Goal: Find specific page/section: Find specific page/section

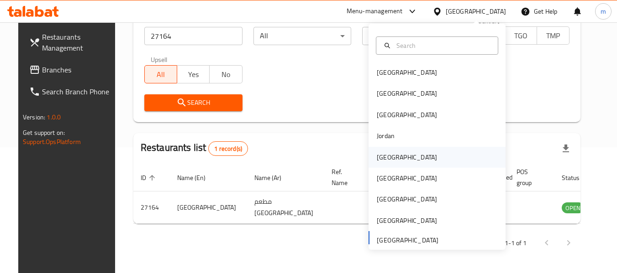
click at [377, 161] on div "[GEOGRAPHIC_DATA]" at bounding box center [407, 157] width 60 height 10
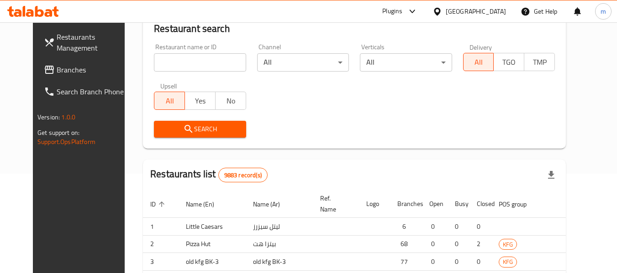
scroll to position [126, 0]
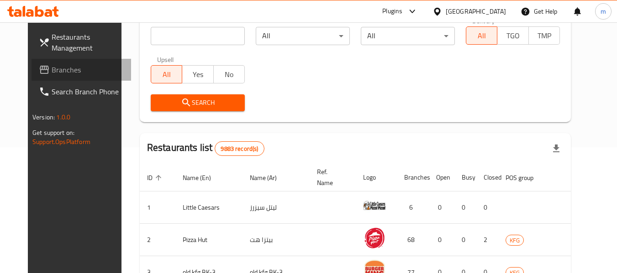
click at [52, 68] on span "Branches" at bounding box center [88, 69] width 72 height 11
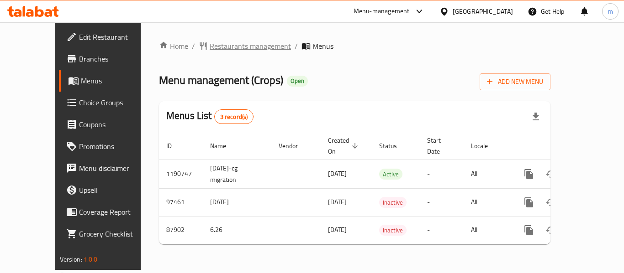
click at [222, 48] on span "Restaurants management" at bounding box center [250, 46] width 81 height 11
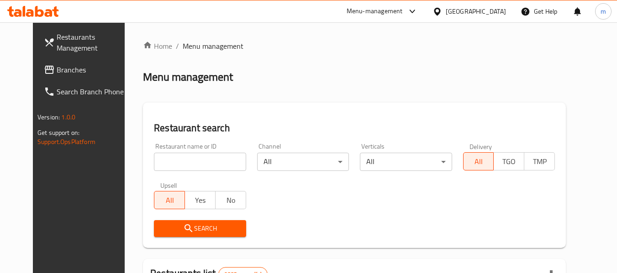
click at [189, 162] on div at bounding box center [308, 136] width 617 height 273
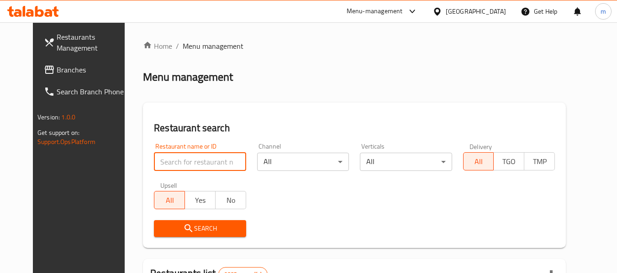
click at [189, 162] on input "search" at bounding box center [200, 162] width 92 height 18
paste input "601095"
type input "601095"
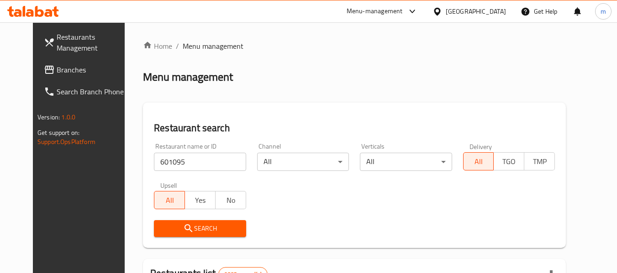
click at [195, 224] on span "Search" at bounding box center [199, 228] width 77 height 11
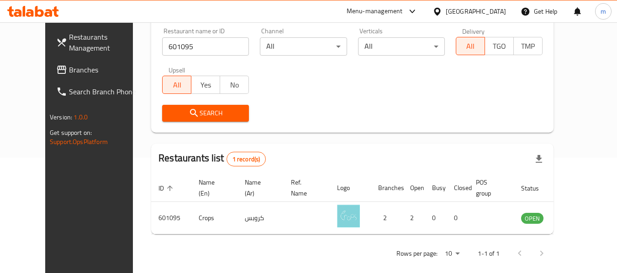
scroll to position [126, 0]
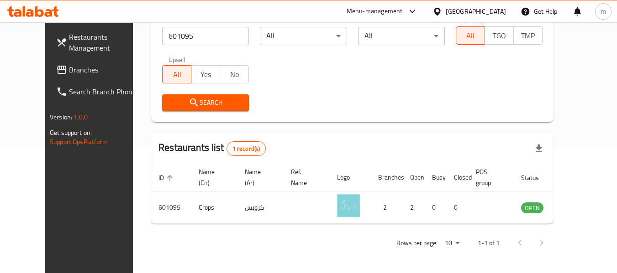
click at [39, 18] on div at bounding box center [33, 11] width 66 height 18
click at [69, 67] on span "Branches" at bounding box center [105, 69] width 72 height 11
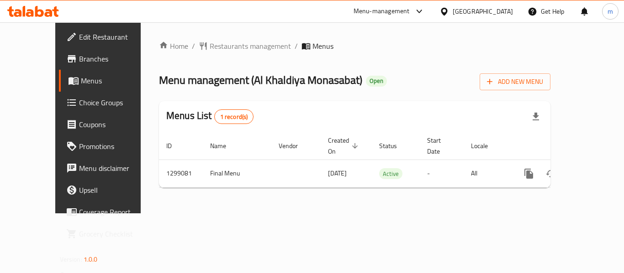
click at [185, 47] on div at bounding box center [312, 136] width 624 height 273
click at [210, 47] on span "Restaurants management" at bounding box center [250, 46] width 81 height 11
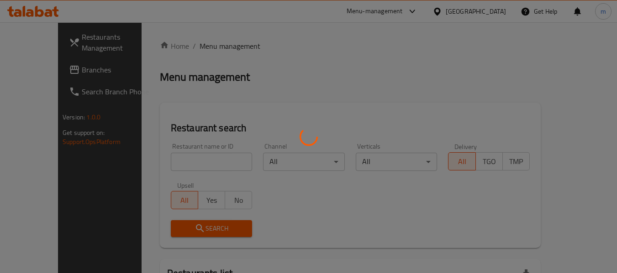
click at [185, 165] on div at bounding box center [308, 136] width 617 height 273
click at [177, 163] on div at bounding box center [308, 136] width 617 height 273
click at [159, 163] on div at bounding box center [308, 136] width 617 height 273
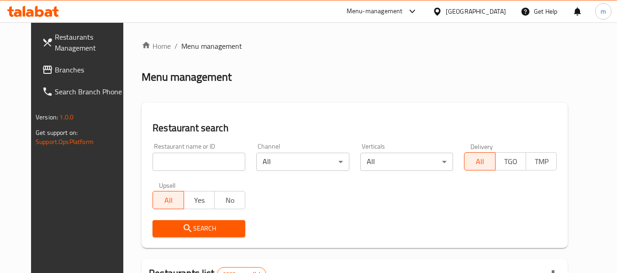
click at [158, 165] on input "search" at bounding box center [198, 162] width 93 height 18
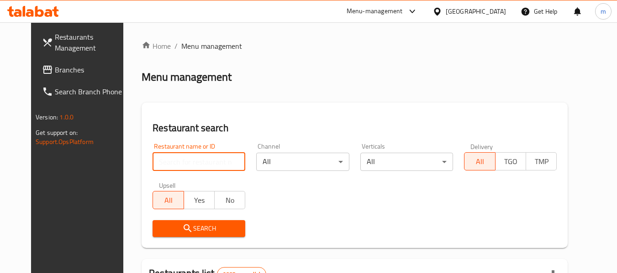
paste input "701228"
type input "701228"
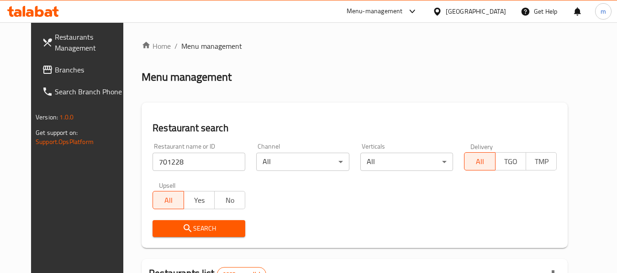
click at [184, 232] on span "Search" at bounding box center [199, 228] width 78 height 11
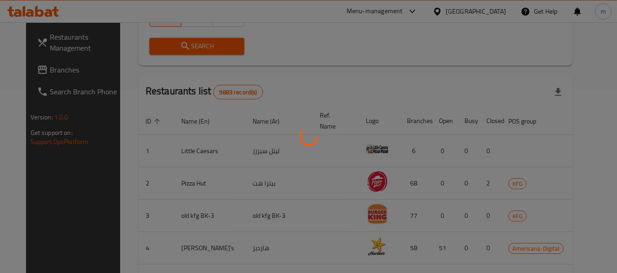
scroll to position [157, 0]
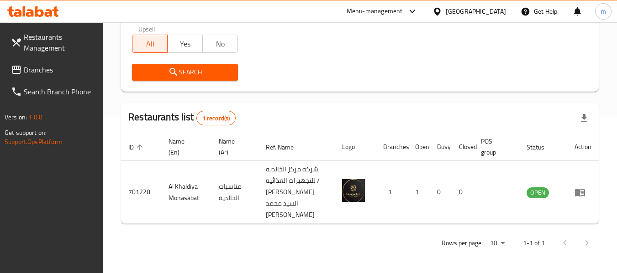
click at [440, 9] on icon at bounding box center [437, 11] width 6 height 8
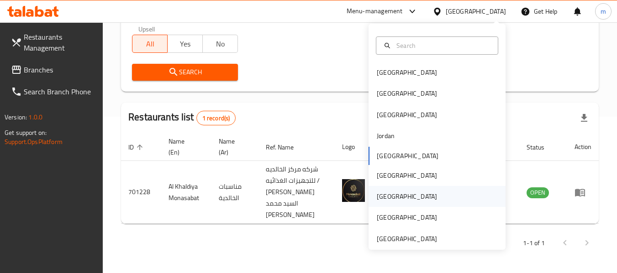
click at [378, 198] on div "[GEOGRAPHIC_DATA]" at bounding box center [407, 197] width 60 height 10
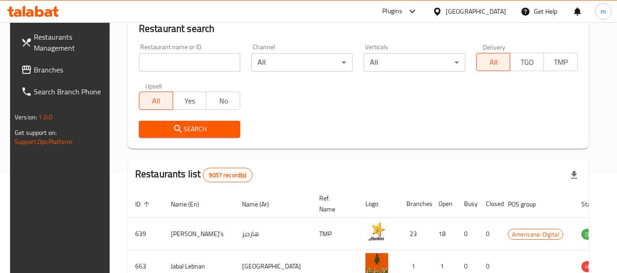
scroll to position [157, 0]
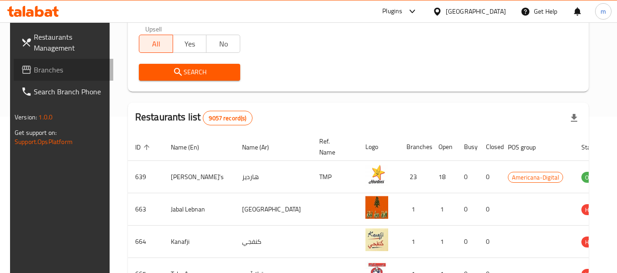
click at [46, 67] on span "Branches" at bounding box center [70, 69] width 72 height 11
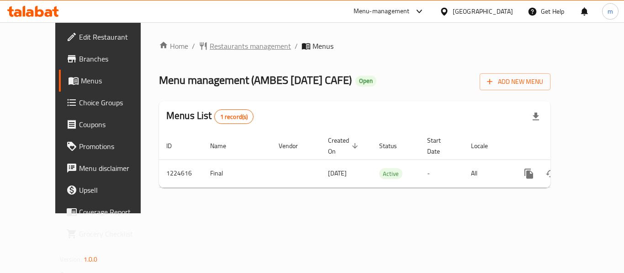
click at [210, 47] on span "Restaurants management" at bounding box center [250, 46] width 81 height 11
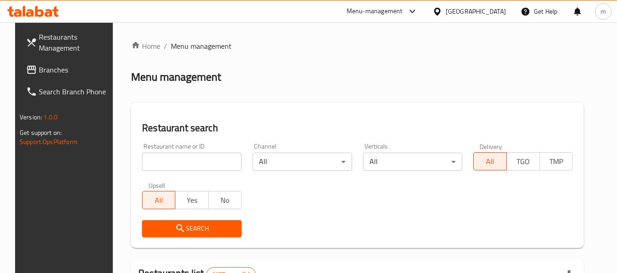
click at [169, 164] on div at bounding box center [308, 136] width 617 height 273
drag, startPoint x: 168, startPoint y: 164, endPoint x: 168, endPoint y: 159, distance: 5.1
click at [168, 164] on input "search" at bounding box center [192, 162] width 100 height 18
paste input "674664"
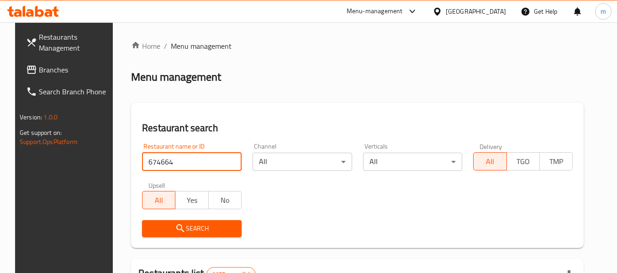
type input "674664"
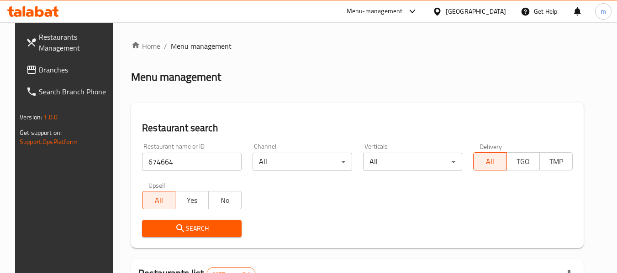
click at [175, 225] on icon "submit" at bounding box center [180, 228] width 11 height 11
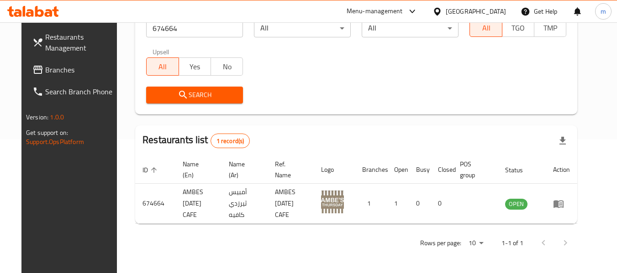
scroll to position [134, 0]
click at [57, 72] on span "Branches" at bounding box center [81, 69] width 72 height 11
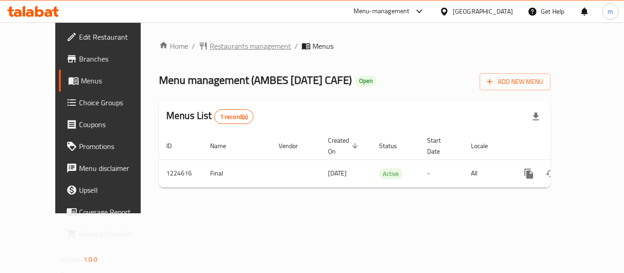
click at [210, 47] on span "Restaurants management" at bounding box center [250, 46] width 81 height 11
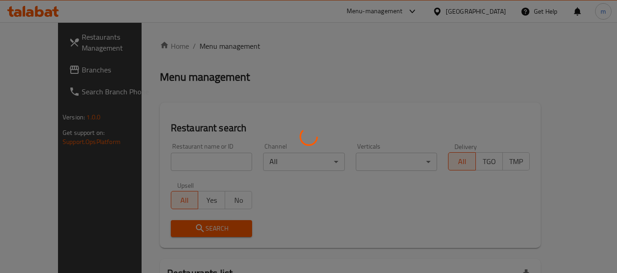
click at [163, 163] on div at bounding box center [308, 136] width 617 height 273
click at [161, 157] on div at bounding box center [308, 136] width 617 height 273
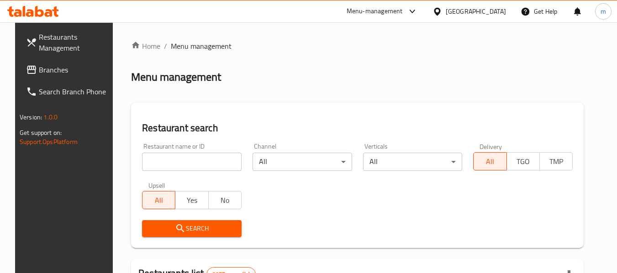
click at [161, 163] on div at bounding box center [308, 136] width 617 height 273
click at [161, 163] on input "search" at bounding box center [192, 162] width 100 height 18
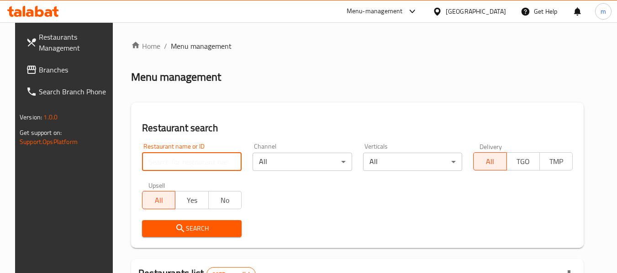
paste input "674664"
type input "674664"
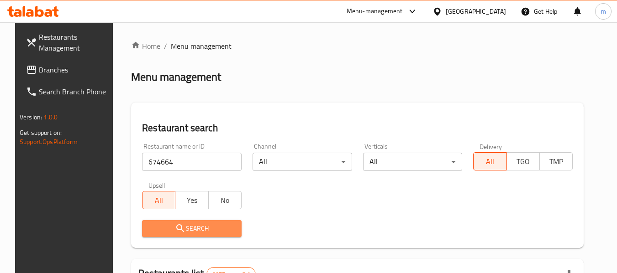
click at [176, 232] on icon "submit" at bounding box center [180, 228] width 11 height 11
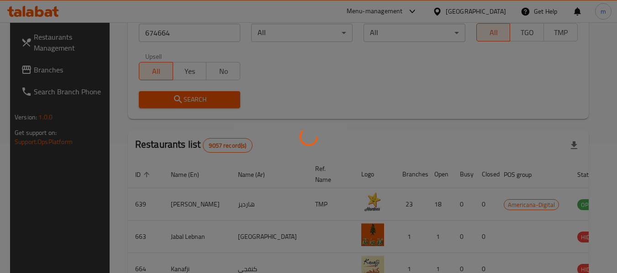
scroll to position [134, 0]
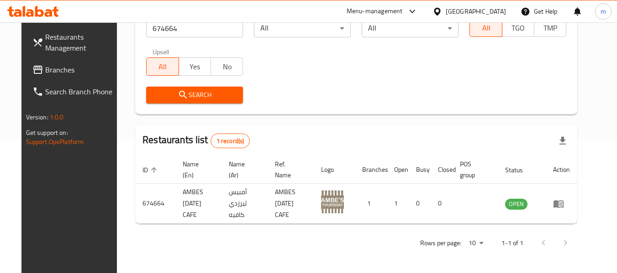
click at [442, 10] on icon at bounding box center [437, 12] width 10 height 10
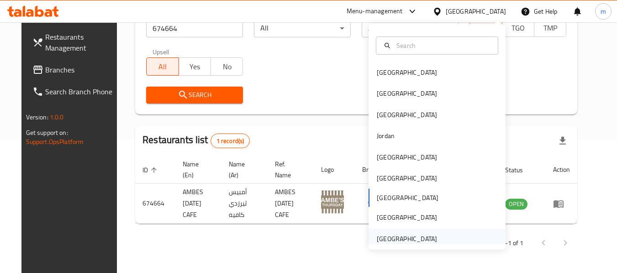
click at [386, 240] on div "[GEOGRAPHIC_DATA]" at bounding box center [407, 239] width 60 height 10
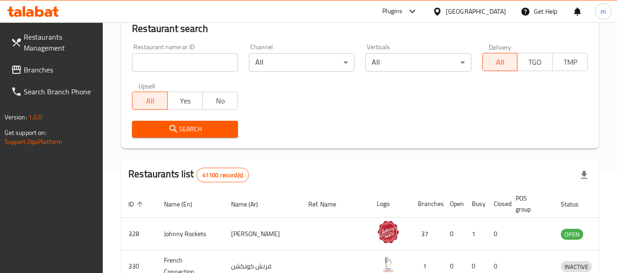
scroll to position [134, 0]
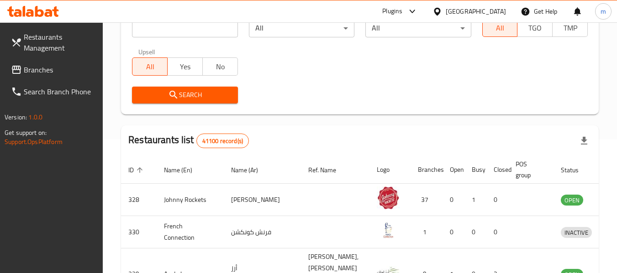
click at [59, 67] on span "Branches" at bounding box center [60, 69] width 72 height 11
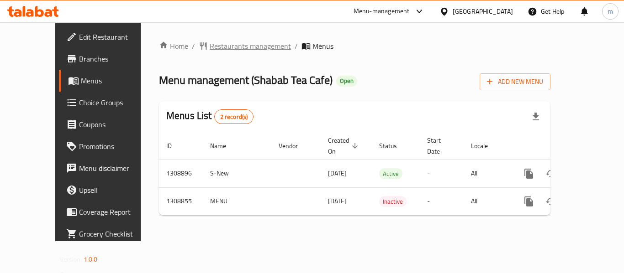
click at [224, 49] on span "Restaurants management" at bounding box center [250, 46] width 81 height 11
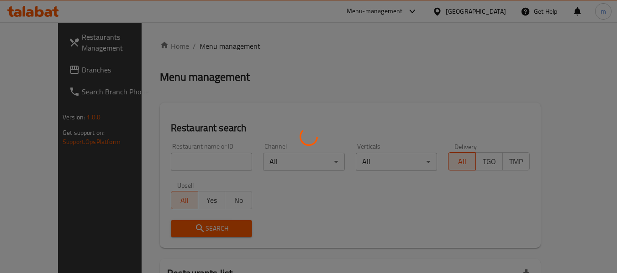
click at [154, 184] on div at bounding box center [308, 136] width 617 height 273
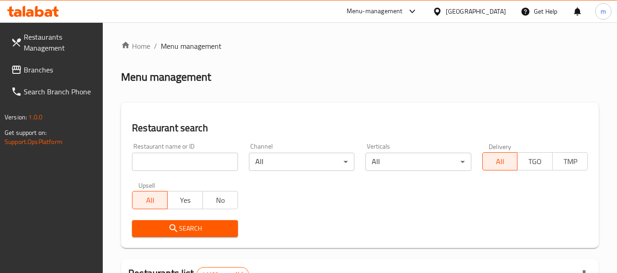
click at [157, 171] on div at bounding box center [308, 136] width 617 height 273
click at [157, 164] on input "search" at bounding box center [184, 162] width 105 height 18
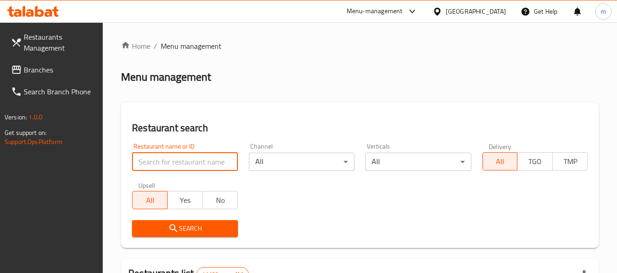
paste input "704898"
click at [157, 164] on input "search" at bounding box center [184, 162] width 105 height 18
type input "704898"
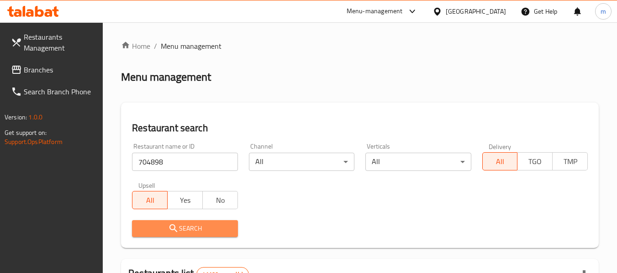
click at [184, 230] on span "Search" at bounding box center [184, 228] width 91 height 11
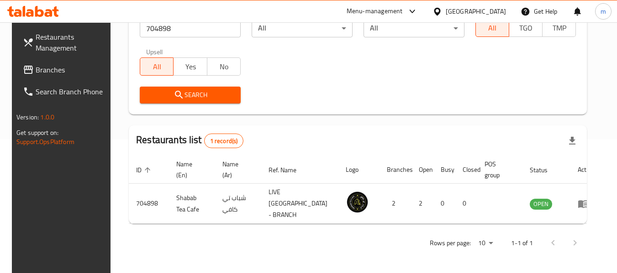
scroll to position [126, 0]
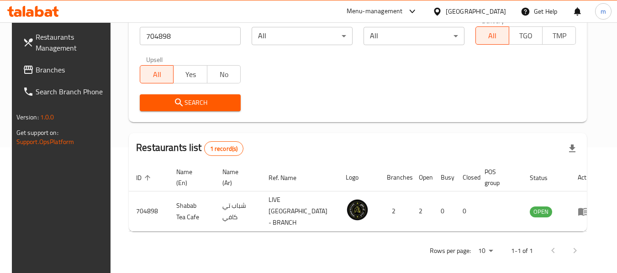
click at [437, 11] on icon at bounding box center [437, 12] width 10 height 10
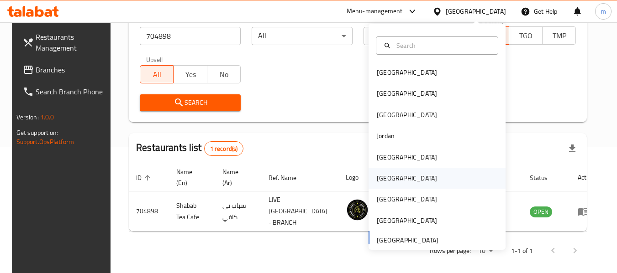
click at [377, 181] on div "[GEOGRAPHIC_DATA]" at bounding box center [407, 178] width 60 height 10
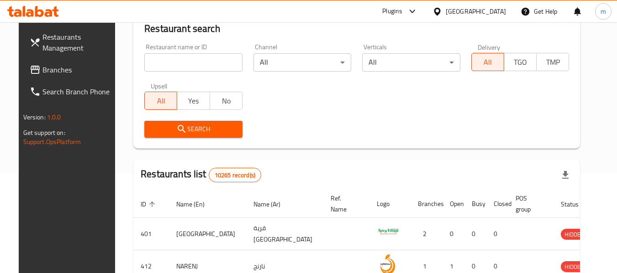
scroll to position [126, 0]
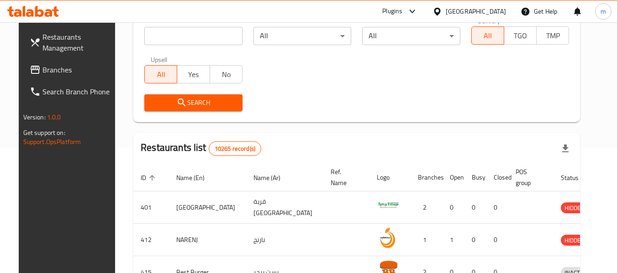
click at [42, 67] on span "Branches" at bounding box center [78, 69] width 72 height 11
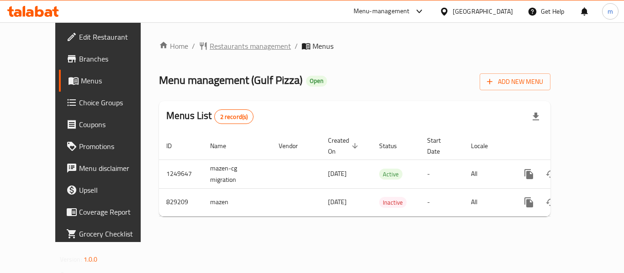
click at [210, 42] on span "Restaurants management" at bounding box center [250, 46] width 81 height 11
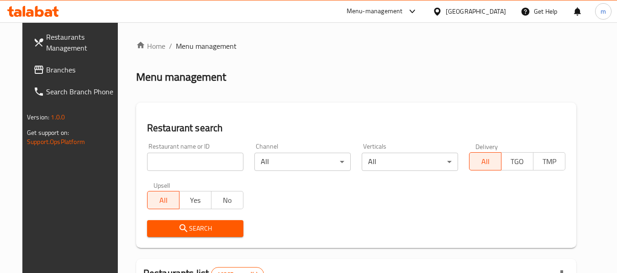
click at [178, 162] on div at bounding box center [308, 136] width 617 height 273
click at [157, 165] on input "search" at bounding box center [195, 162] width 96 height 18
paste input "655548"
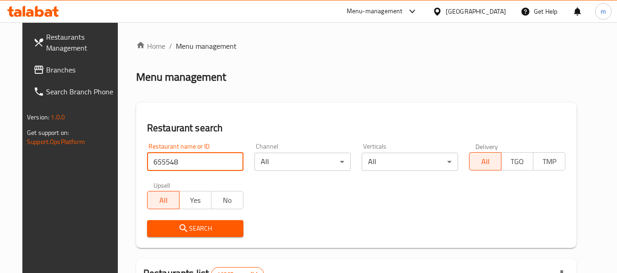
type input "655548"
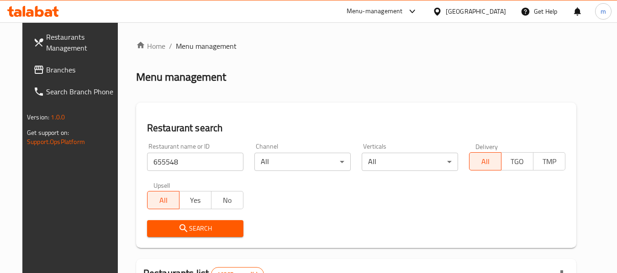
click at [171, 222] on button "Search" at bounding box center [195, 229] width 96 height 17
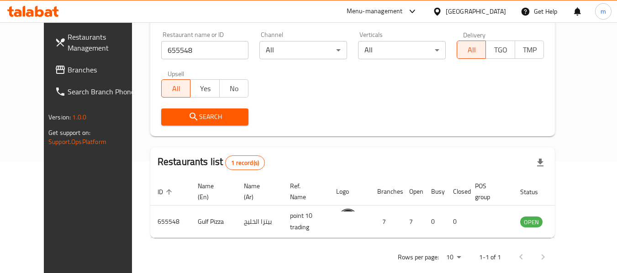
scroll to position [126, 0]
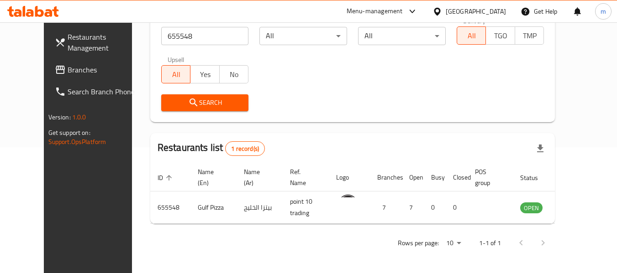
click at [442, 11] on icon at bounding box center [437, 12] width 10 height 10
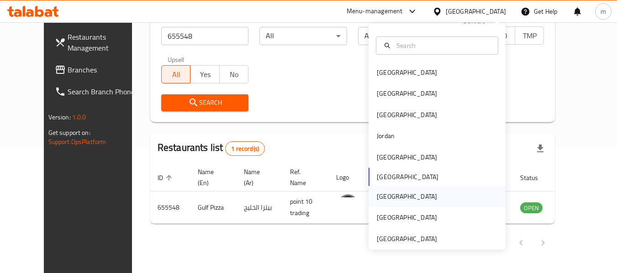
click at [383, 199] on div "[GEOGRAPHIC_DATA]" at bounding box center [407, 197] width 60 height 10
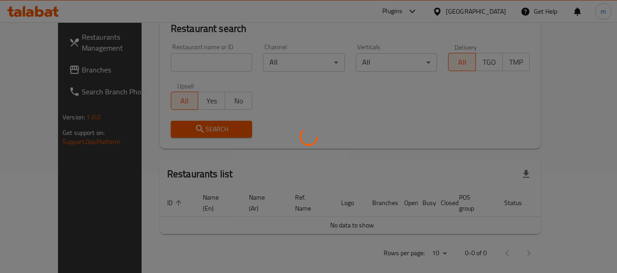
scroll to position [126, 0]
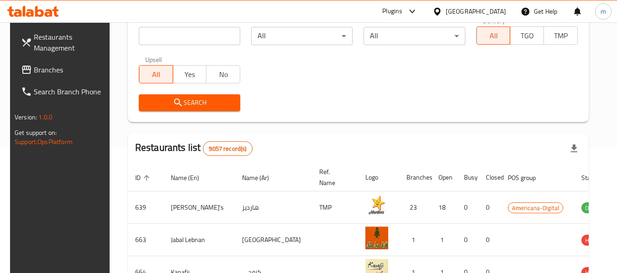
click at [78, 65] on span "Branches" at bounding box center [70, 69] width 72 height 11
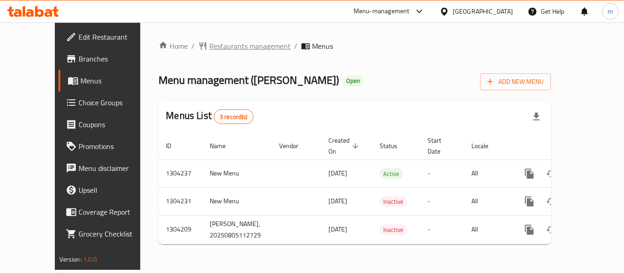
click at [209, 44] on span "Restaurants management" at bounding box center [249, 46] width 81 height 11
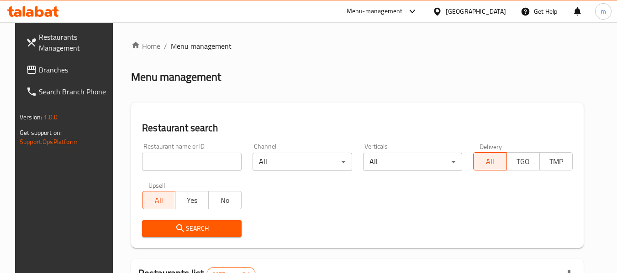
click at [162, 161] on div at bounding box center [308, 136] width 617 height 273
drag, startPoint x: 162, startPoint y: 161, endPoint x: 170, endPoint y: 152, distance: 11.6
click at [162, 161] on input "search" at bounding box center [192, 162] width 100 height 18
paste input "703134"
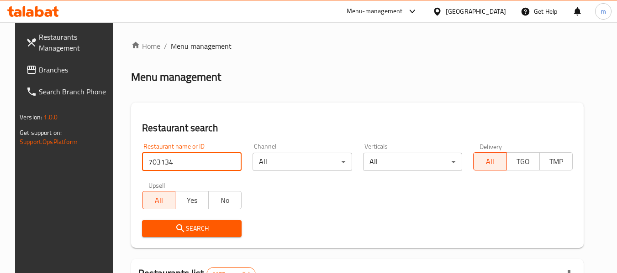
type input "703134"
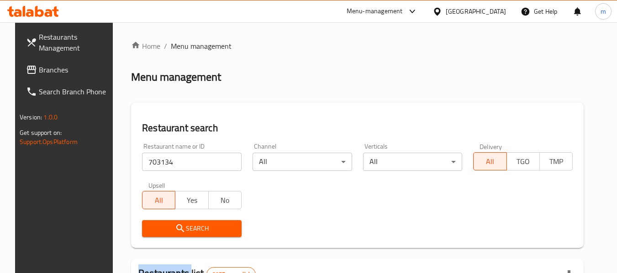
click at [175, 219] on div "Search" at bounding box center [192, 229] width 110 height 28
click at [175, 226] on icon "submit" at bounding box center [180, 228] width 11 height 11
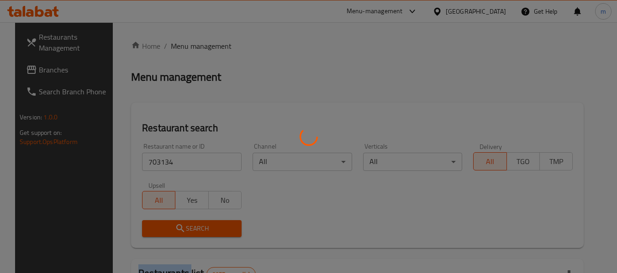
click at [175, 226] on div at bounding box center [308, 136] width 617 height 273
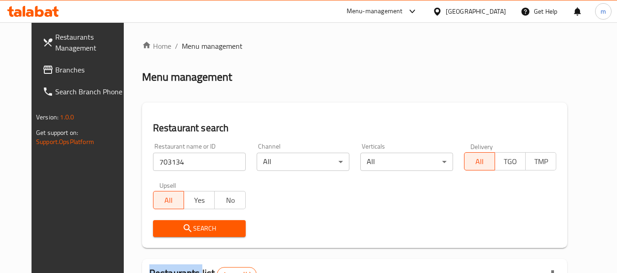
scroll to position [126, 0]
